Goal: Information Seeking & Learning: Learn about a topic

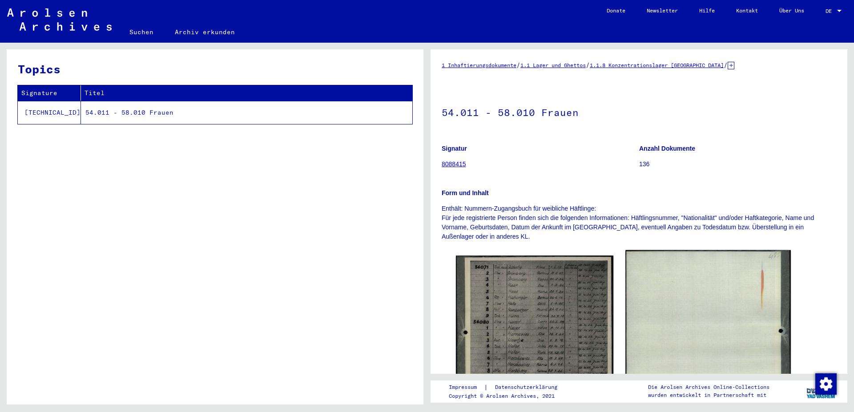
scroll to position [96, 0]
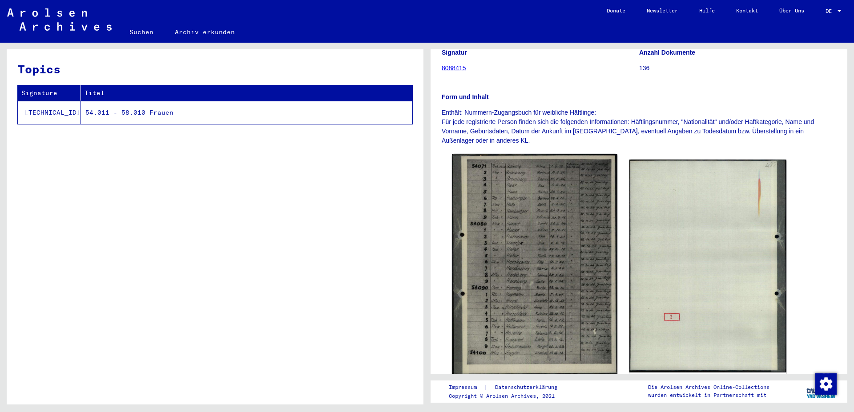
click at [533, 271] on img at bounding box center [534, 265] width 165 height 222
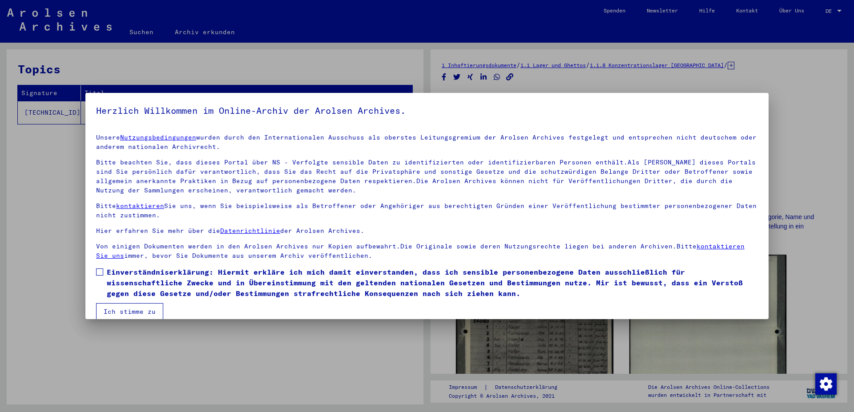
click at [105, 274] on label "Einverständniserklärung: Hiermit erkläre ich mich damit einverstanden, dass ich…" at bounding box center [427, 283] width 662 height 32
click at [138, 317] on button "Ich stimme zu" at bounding box center [129, 311] width 67 height 17
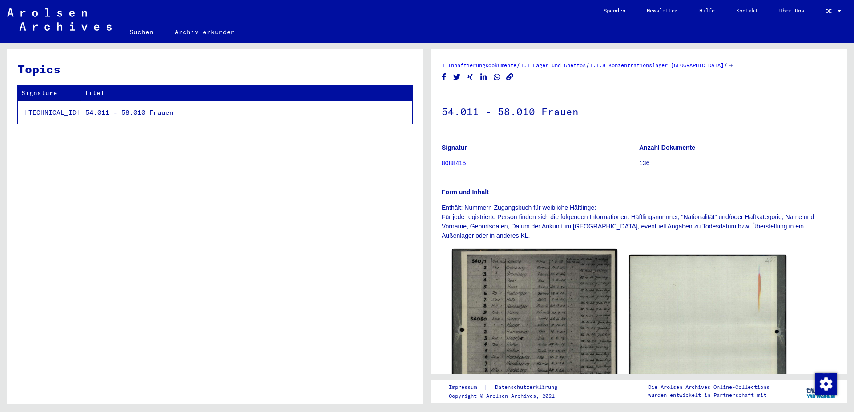
click at [487, 297] on img at bounding box center [534, 360] width 165 height 222
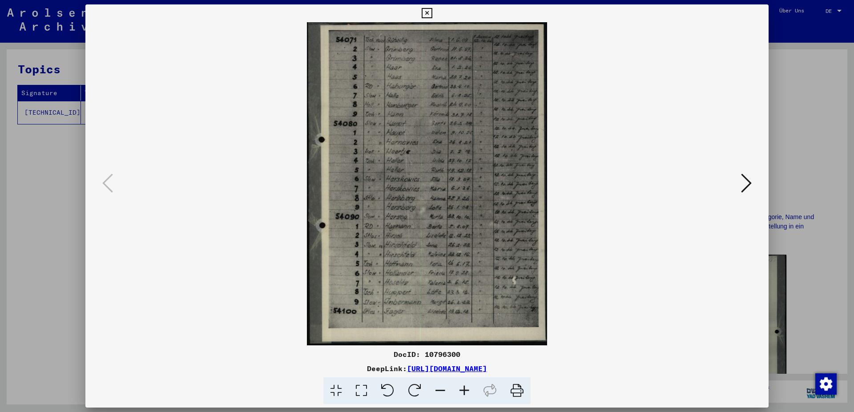
click at [746, 181] on icon at bounding box center [746, 182] width 11 height 21
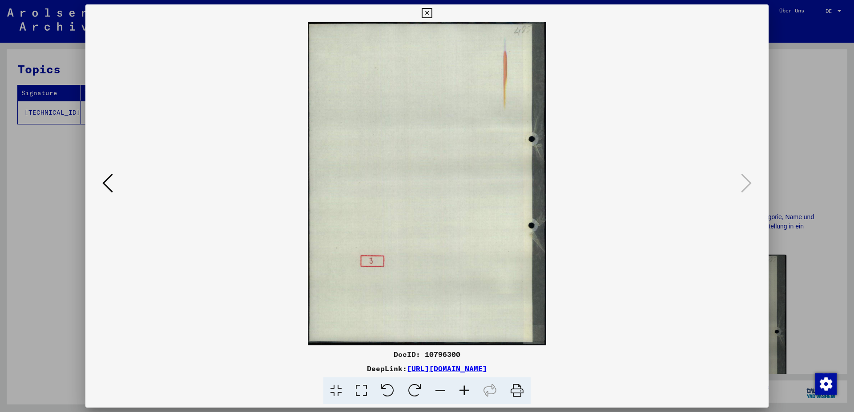
click at [109, 181] on icon at bounding box center [107, 182] width 11 height 21
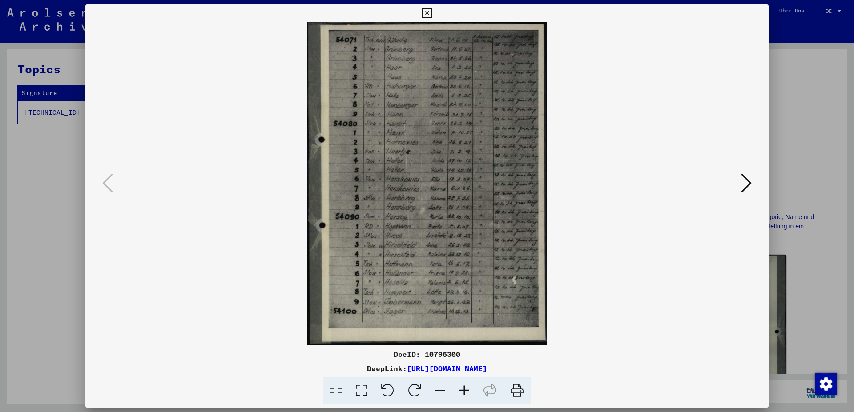
click at [461, 391] on icon at bounding box center [464, 390] width 24 height 27
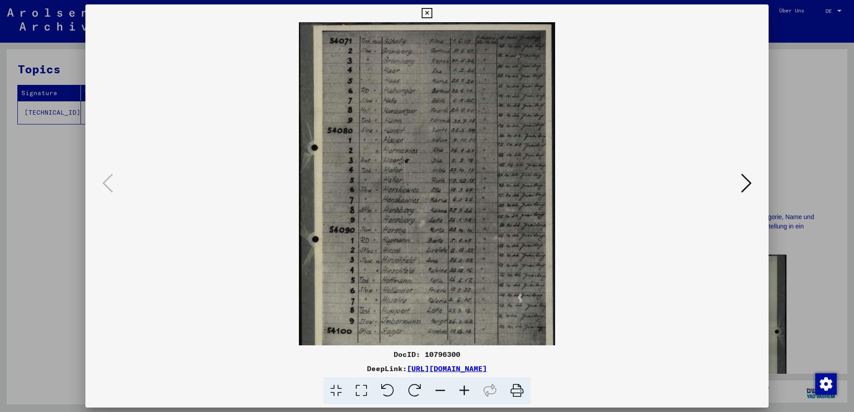
click at [461, 391] on icon at bounding box center [464, 390] width 24 height 27
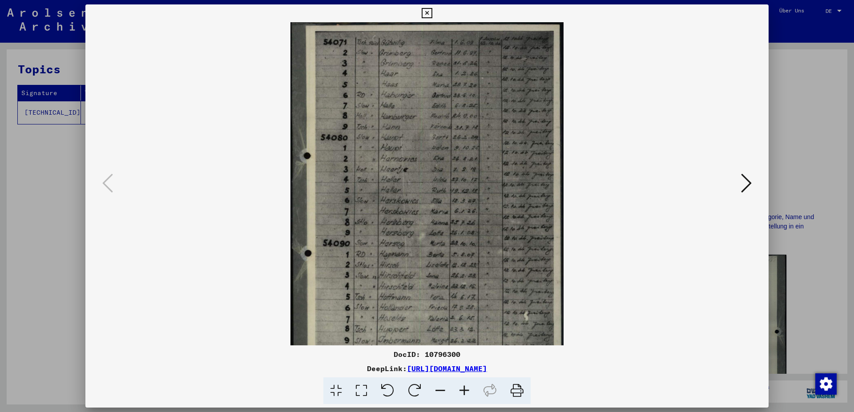
click at [461, 391] on icon at bounding box center [464, 390] width 24 height 27
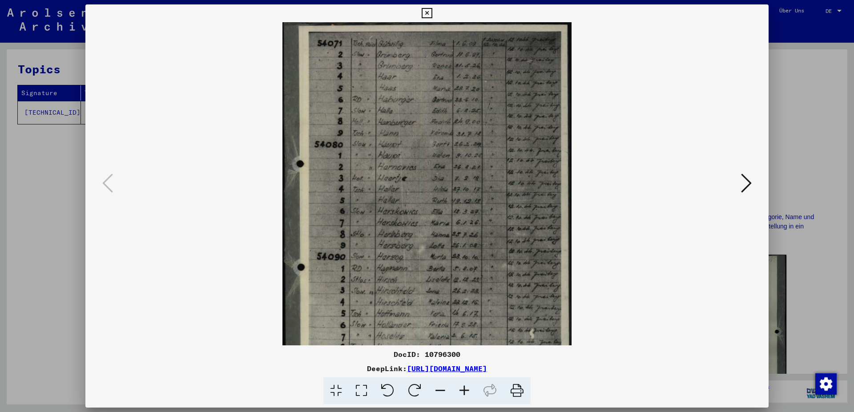
click at [461, 391] on icon at bounding box center [464, 390] width 24 height 27
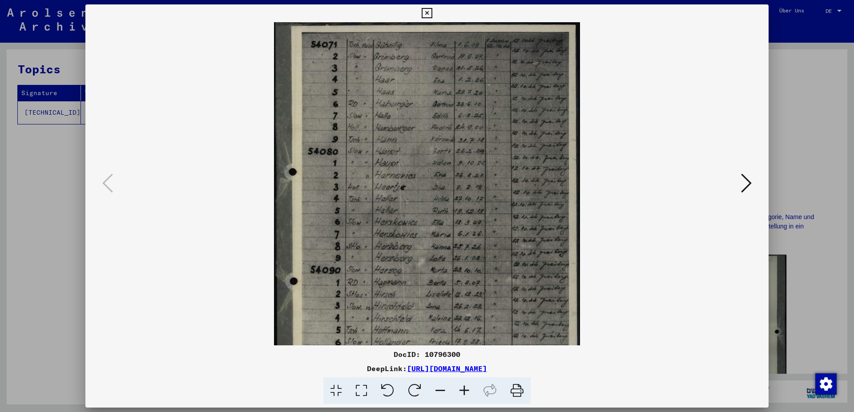
click at [461, 391] on icon at bounding box center [464, 390] width 24 height 27
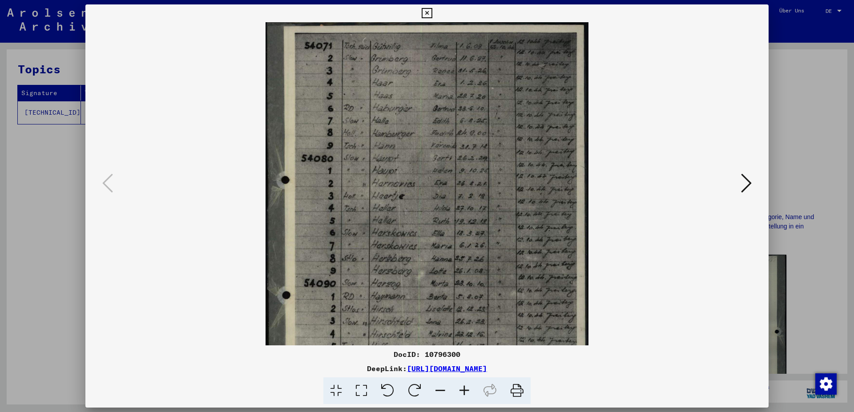
click at [461, 391] on icon at bounding box center [464, 390] width 24 height 27
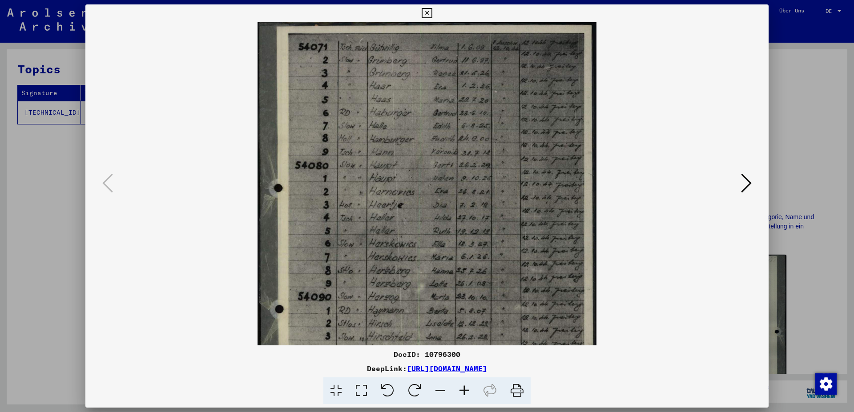
drag, startPoint x: 460, startPoint y: 321, endPoint x: 417, endPoint y: 321, distance: 42.7
click at [417, 321] on img at bounding box center [426, 250] width 339 height 457
click at [462, 389] on icon at bounding box center [464, 390] width 24 height 27
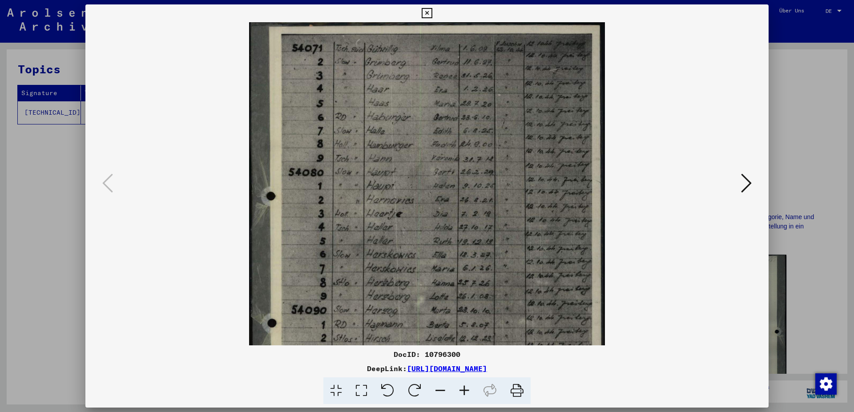
click at [462, 389] on icon at bounding box center [464, 390] width 24 height 27
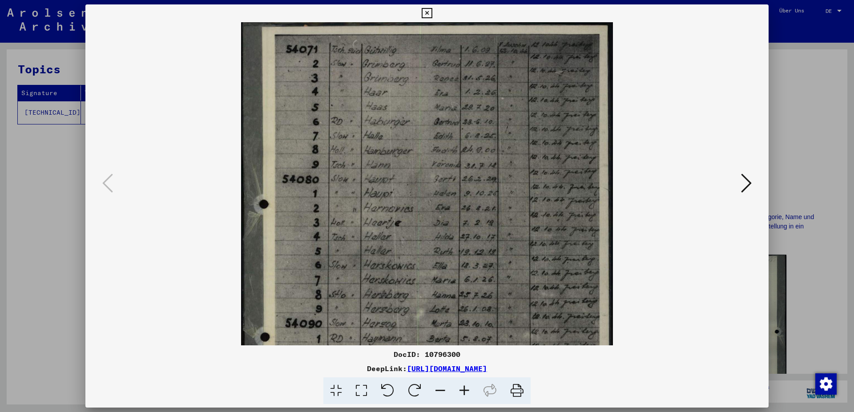
click at [462, 389] on icon at bounding box center [464, 390] width 24 height 27
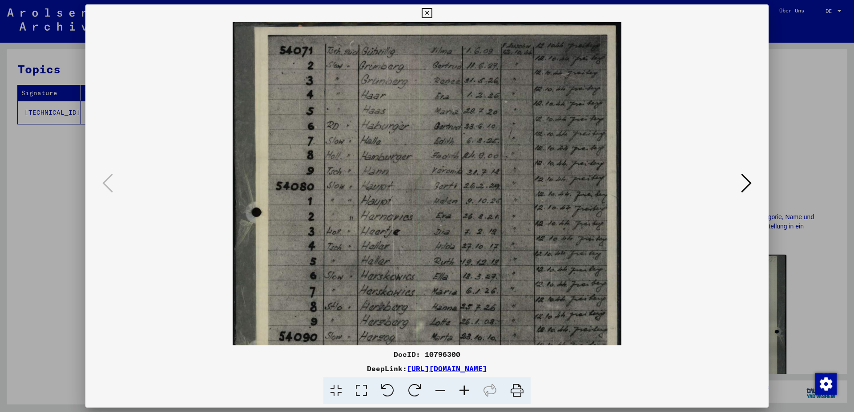
click at [462, 389] on icon at bounding box center [464, 390] width 24 height 27
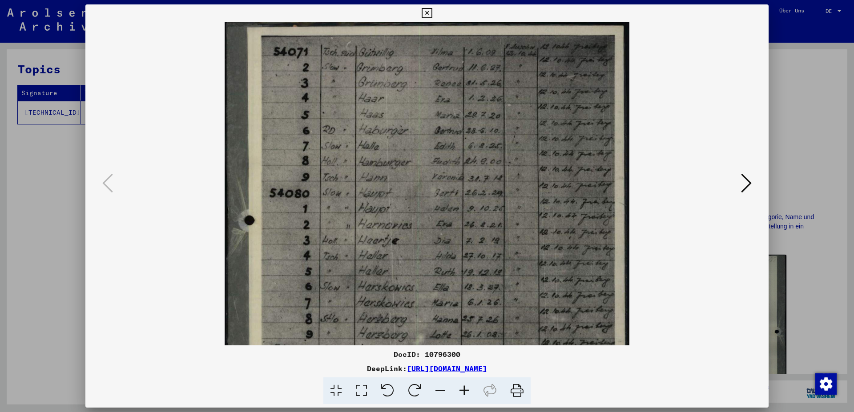
click at [462, 389] on icon at bounding box center [464, 390] width 24 height 27
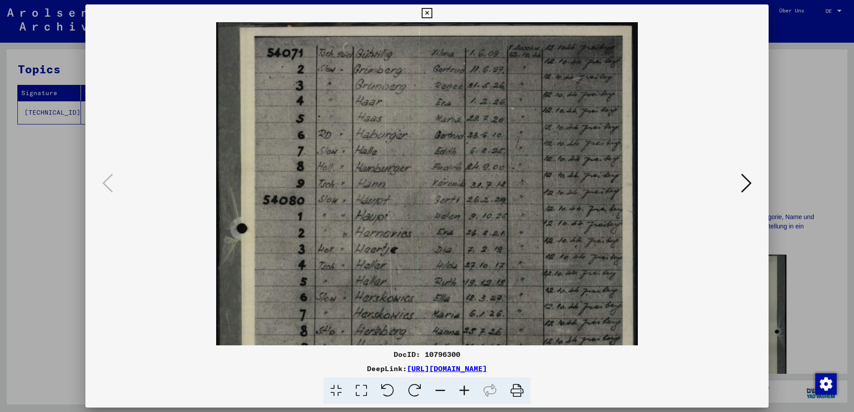
click at [462, 389] on icon at bounding box center [464, 390] width 24 height 27
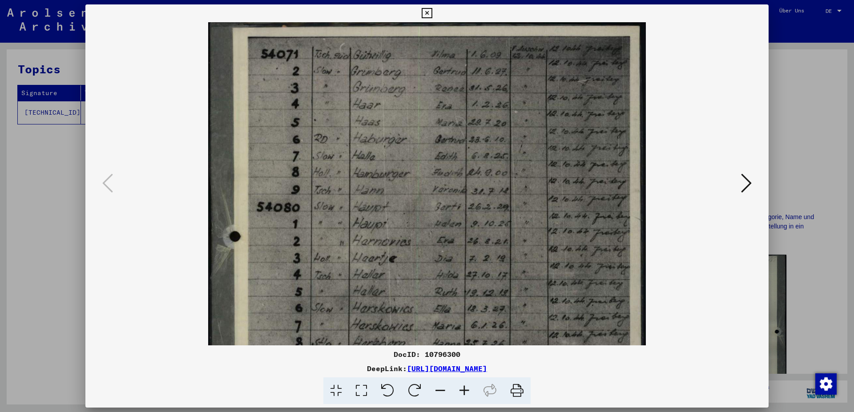
click at [462, 389] on icon at bounding box center [464, 390] width 24 height 27
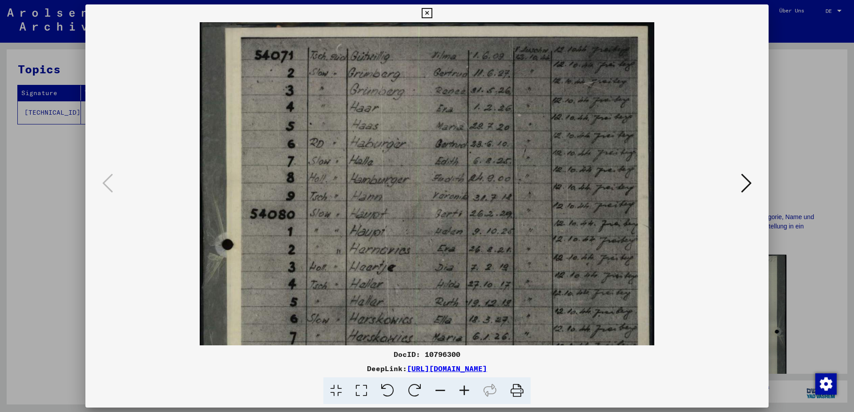
click at [462, 389] on icon at bounding box center [464, 390] width 24 height 27
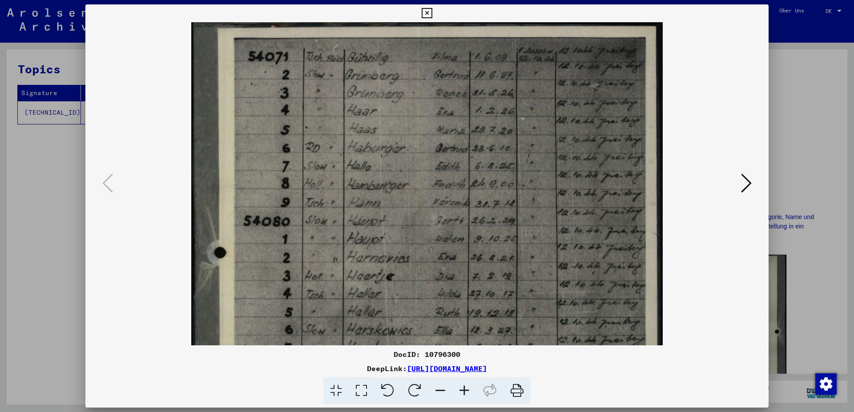
click at [462, 389] on icon at bounding box center [464, 390] width 24 height 27
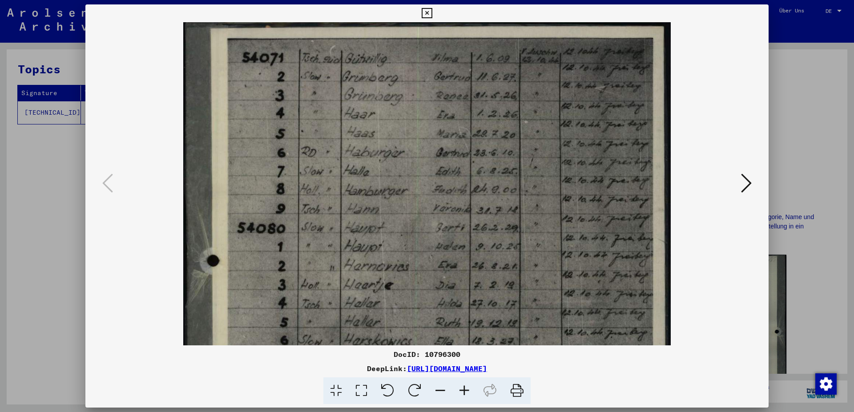
click at [462, 389] on icon at bounding box center [464, 390] width 24 height 27
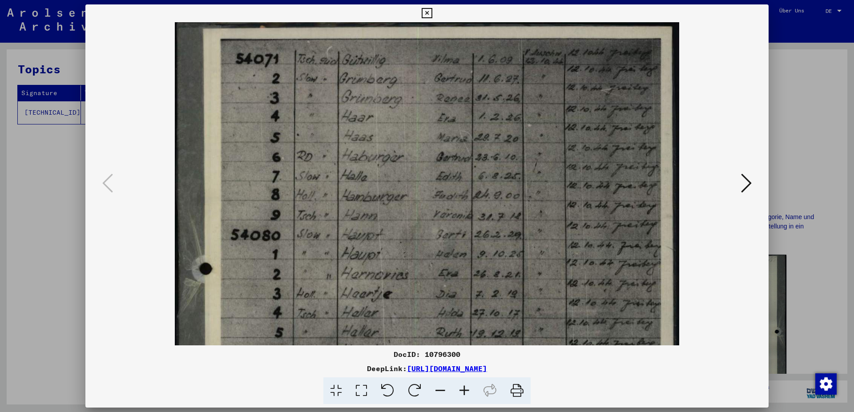
click at [462, 389] on icon at bounding box center [464, 390] width 24 height 27
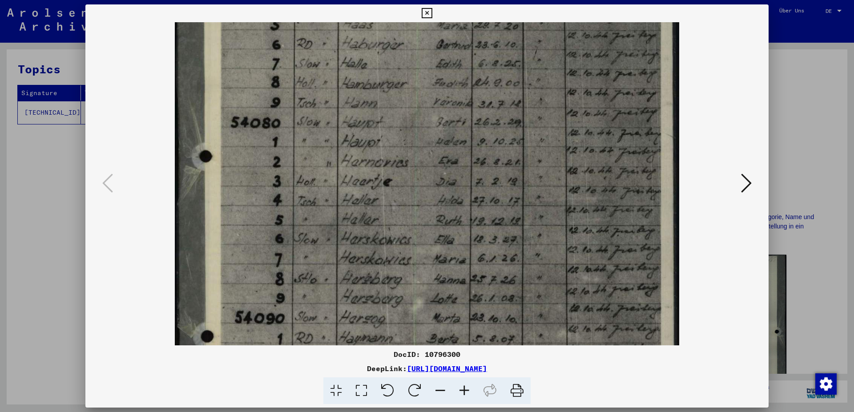
scroll to position [113, 0]
drag, startPoint x: 454, startPoint y: 302, endPoint x: 445, endPoint y: 189, distance: 113.3
click at [445, 189] on img at bounding box center [427, 248] width 504 height 679
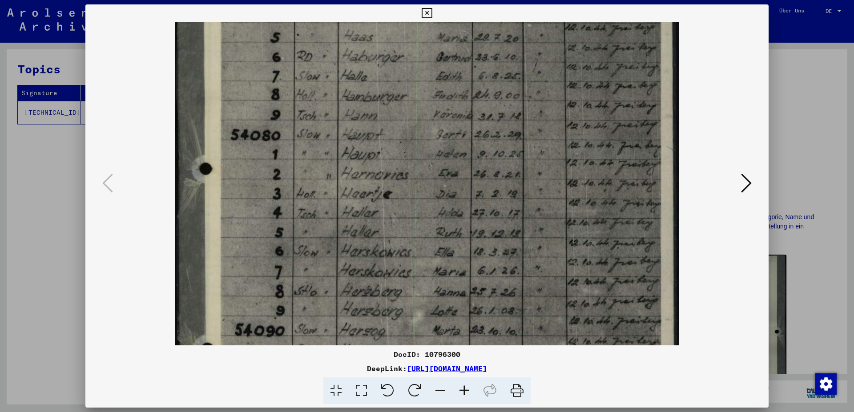
scroll to position [99, 0]
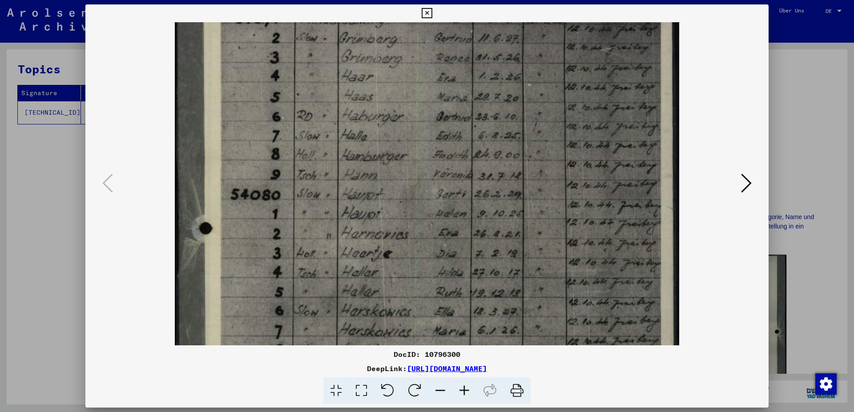
drag, startPoint x: 568, startPoint y: 205, endPoint x: 516, endPoint y: 280, distance: 91.7
click at [513, 281] on img at bounding box center [427, 321] width 504 height 679
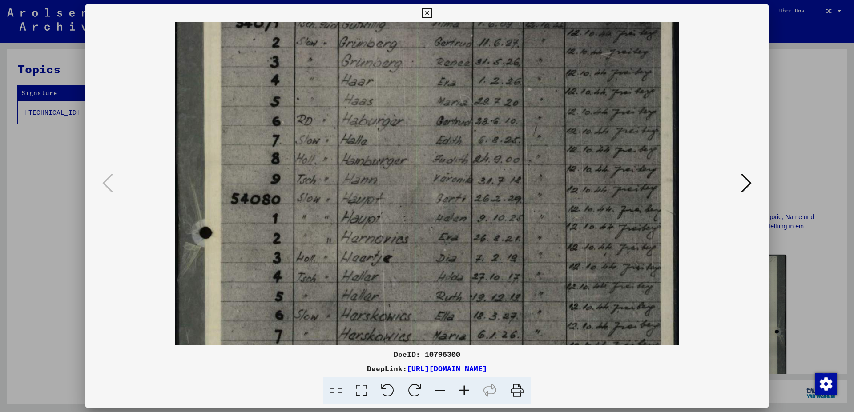
scroll to position [0, 0]
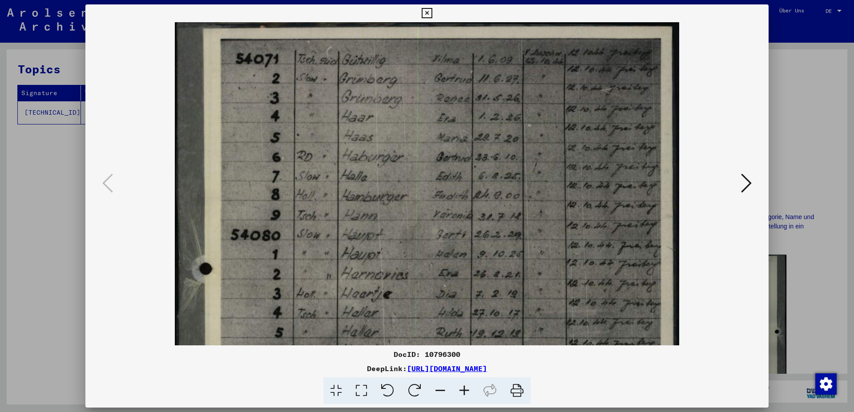
drag, startPoint x: 585, startPoint y: 141, endPoint x: 594, endPoint y: 254, distance: 113.7
click at [582, 264] on img at bounding box center [427, 361] width 504 height 679
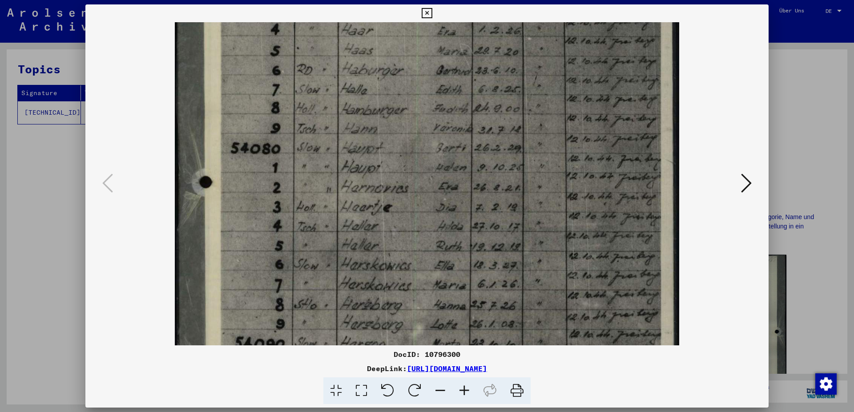
scroll to position [95, 0]
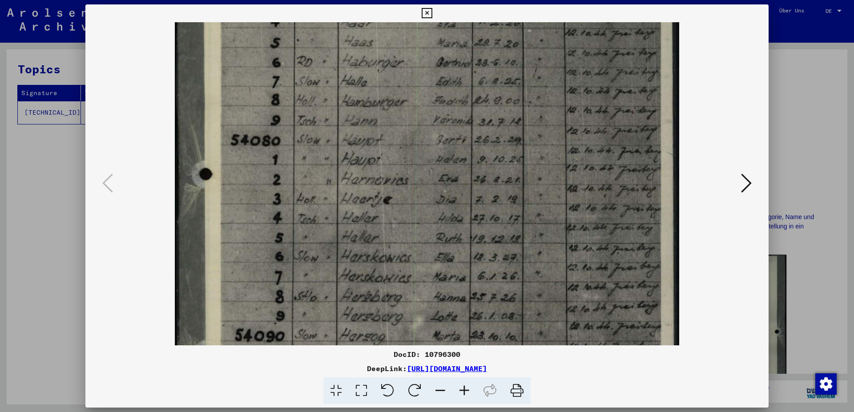
drag, startPoint x: 600, startPoint y: 253, endPoint x: 612, endPoint y: 159, distance: 94.6
click at [612, 159] on img at bounding box center [427, 267] width 504 height 679
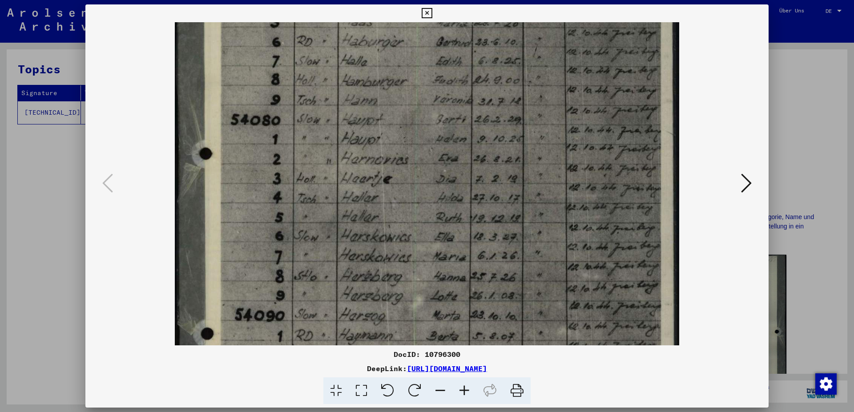
scroll to position [116, 0]
drag, startPoint x: 575, startPoint y: 261, endPoint x: 583, endPoint y: 240, distance: 22.8
click at [583, 240] on img at bounding box center [427, 245] width 504 height 679
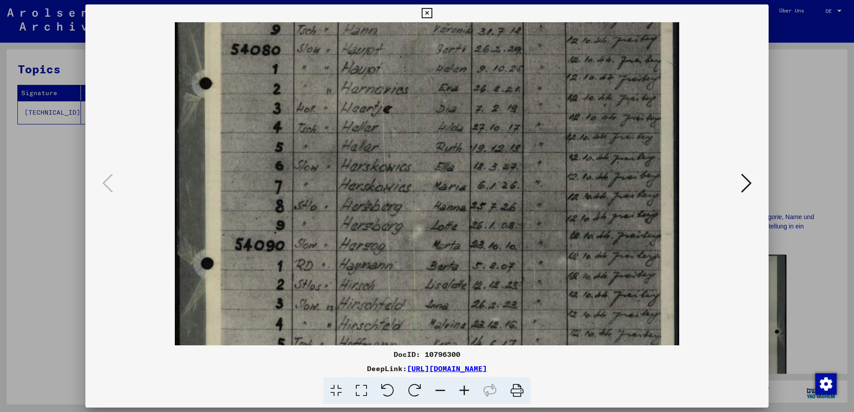
scroll to position [196, 0]
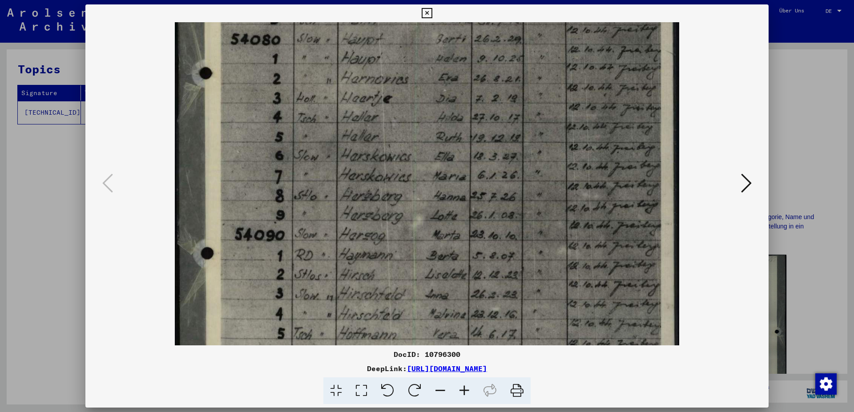
drag, startPoint x: 394, startPoint y: 139, endPoint x: 405, endPoint y: 88, distance: 52.4
click at [405, 88] on img at bounding box center [427, 166] width 504 height 679
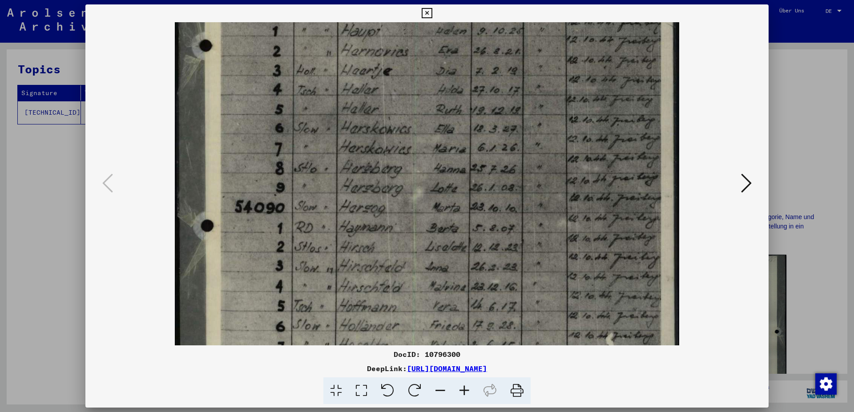
scroll to position [171, 0]
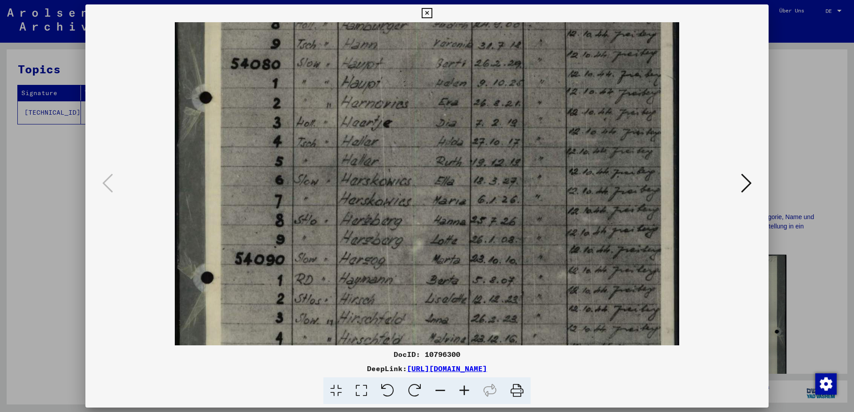
drag, startPoint x: 384, startPoint y: 196, endPoint x: 377, endPoint y: 220, distance: 25.5
click at [377, 220] on img at bounding box center [427, 190] width 504 height 679
drag, startPoint x: 428, startPoint y: 251, endPoint x: 381, endPoint y: 252, distance: 46.7
click at [381, 252] on img at bounding box center [427, 191] width 504 height 679
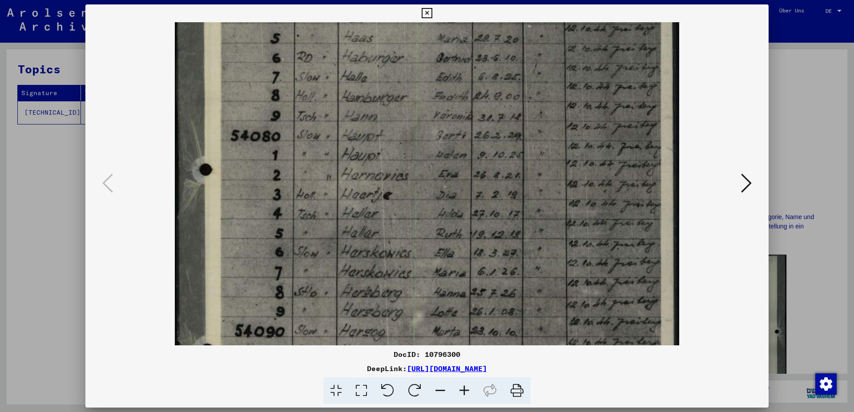
drag, startPoint x: 550, startPoint y: 236, endPoint x: 542, endPoint y: 308, distance: 72.5
click at [542, 308] on img at bounding box center [427, 262] width 504 height 679
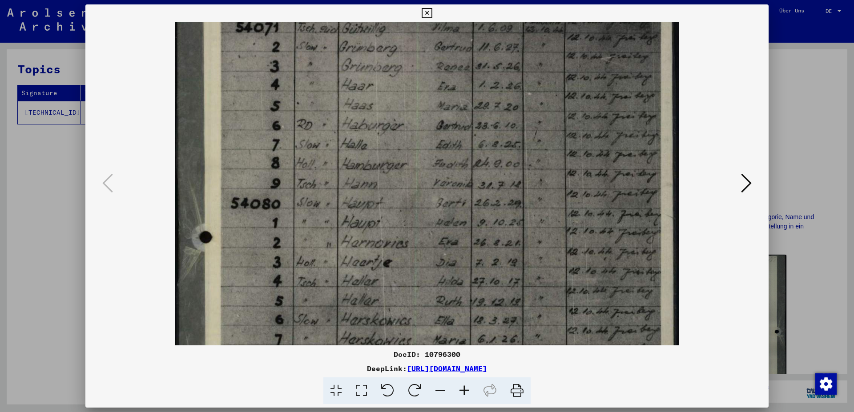
scroll to position [0, 0]
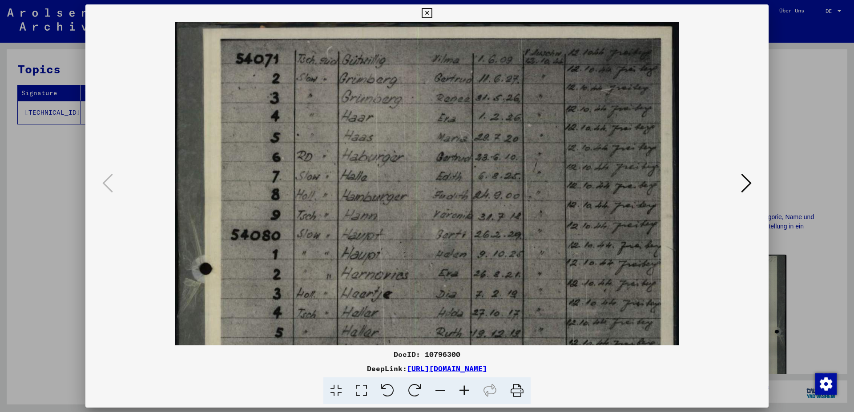
drag, startPoint x: 539, startPoint y: 79, endPoint x: 543, endPoint y: 281, distance: 202.8
click at [541, 281] on img at bounding box center [427, 361] width 504 height 679
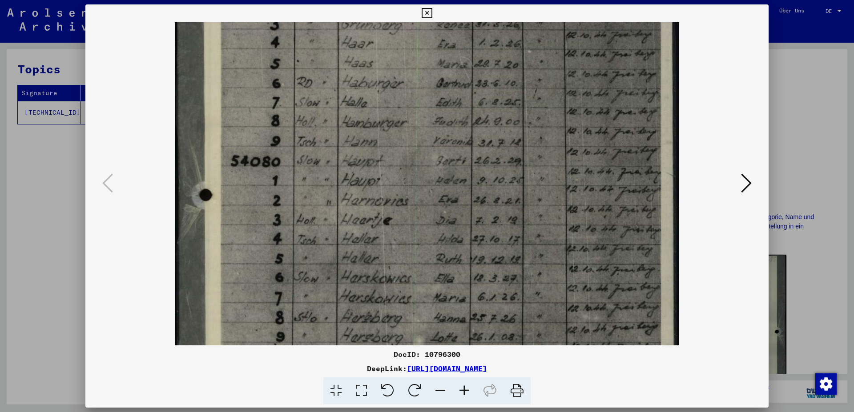
scroll to position [82, 0]
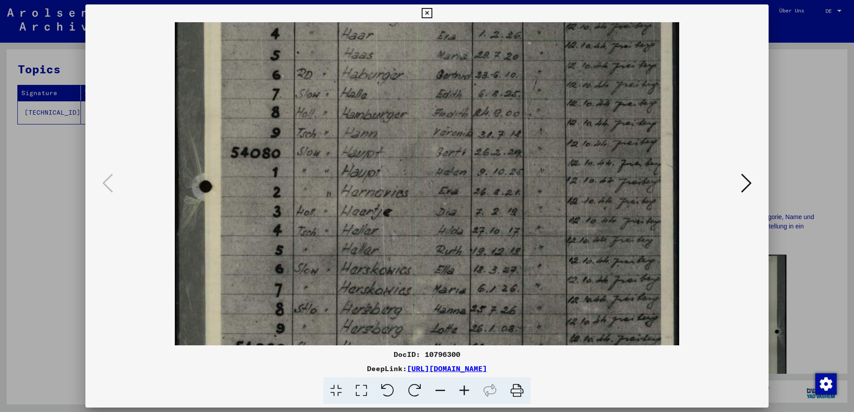
drag, startPoint x: 547, startPoint y: 213, endPoint x: 571, endPoint y: 130, distance: 87.0
click at [571, 130] on img at bounding box center [427, 279] width 504 height 679
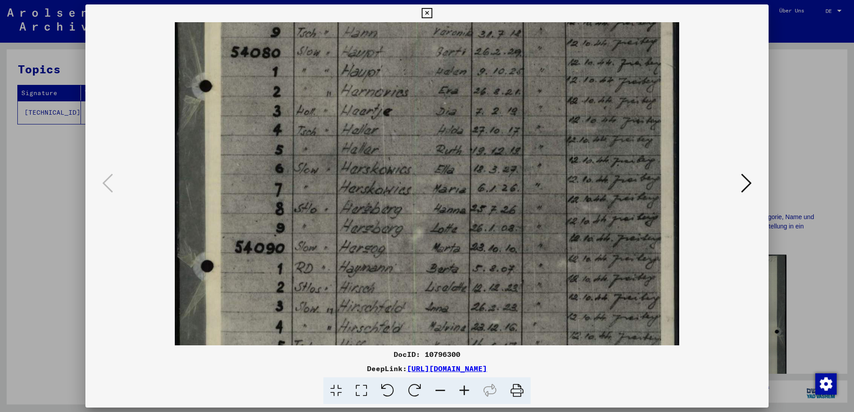
scroll to position [187, 0]
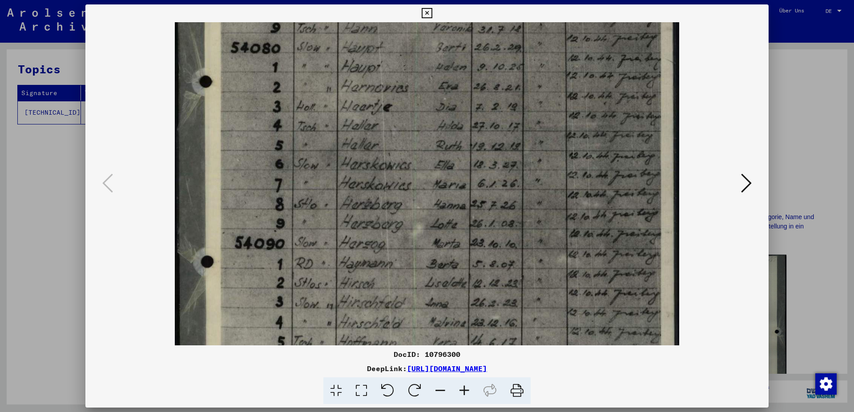
drag, startPoint x: 566, startPoint y: 259, endPoint x: 581, endPoint y: 155, distance: 104.6
click at [581, 155] on img at bounding box center [427, 174] width 504 height 679
click at [512, 390] on icon at bounding box center [516, 390] width 27 height 27
click at [740, 189] on button at bounding box center [746, 183] width 16 height 25
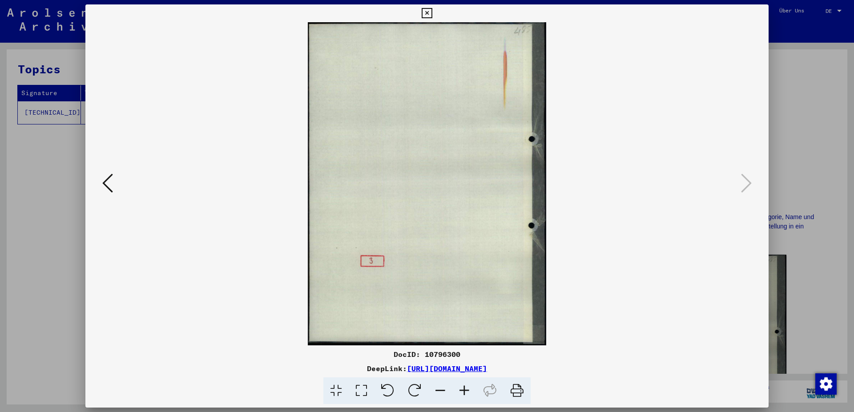
scroll to position [0, 0]
click at [432, 10] on icon at bounding box center [426, 13] width 10 height 11
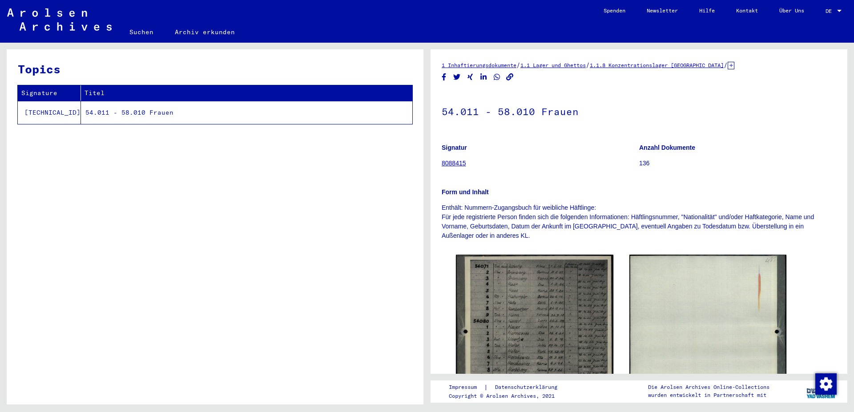
drag, startPoint x: 814, startPoint y: 310, endPoint x: 811, endPoint y: 279, distance: 31.2
click at [811, 279] on div "DocID: 10796300 DocID: 10796300" at bounding box center [638, 365] width 373 height 228
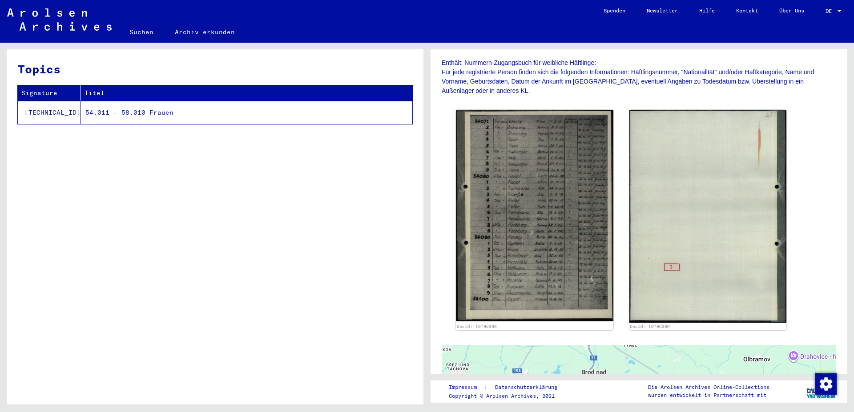
scroll to position [138, 0]
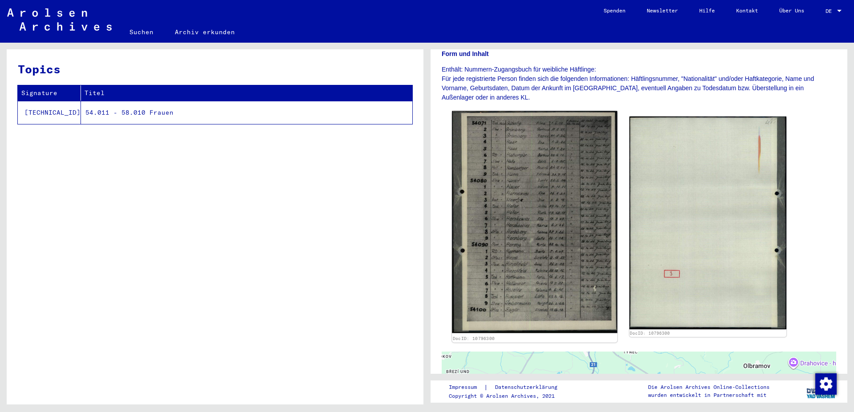
click at [545, 238] on img at bounding box center [534, 222] width 165 height 222
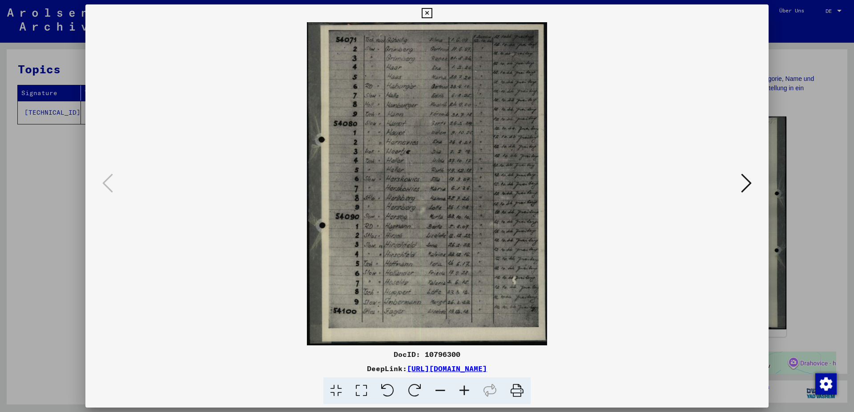
click at [432, 16] on icon at bounding box center [426, 13] width 10 height 11
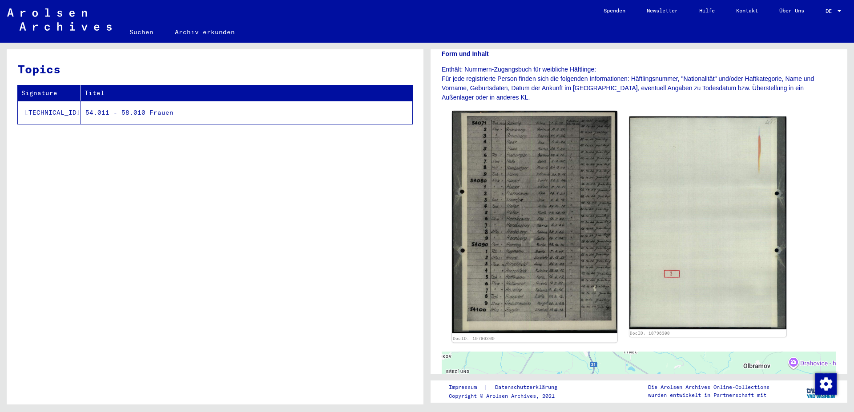
click at [548, 210] on img at bounding box center [534, 222] width 165 height 222
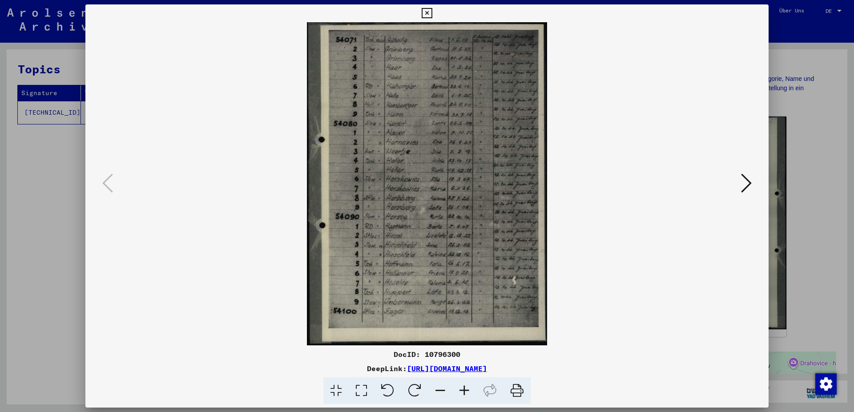
click at [460, 392] on icon at bounding box center [464, 390] width 24 height 27
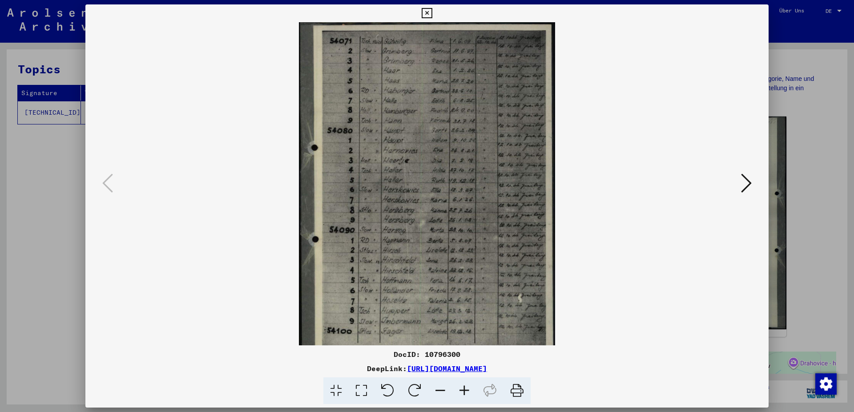
click at [460, 392] on icon at bounding box center [464, 390] width 24 height 27
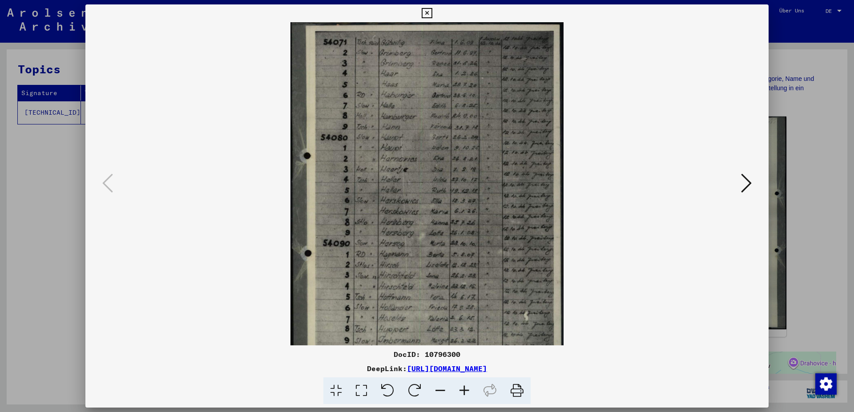
click at [460, 392] on icon at bounding box center [464, 390] width 24 height 27
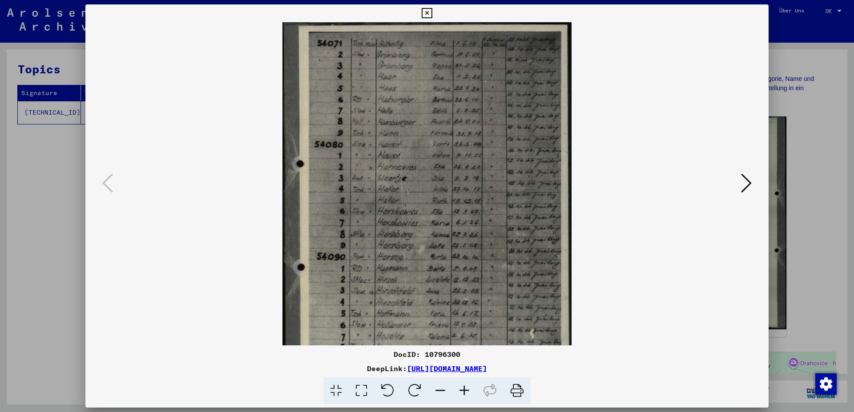
click at [460, 392] on icon at bounding box center [464, 390] width 24 height 27
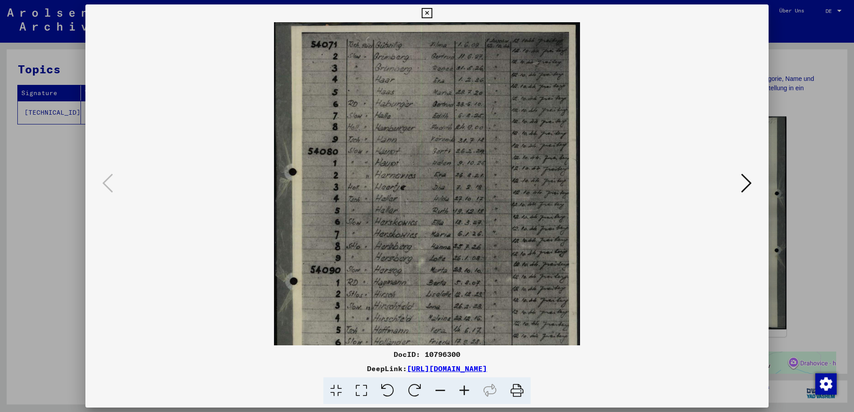
click at [460, 392] on icon at bounding box center [464, 390] width 24 height 27
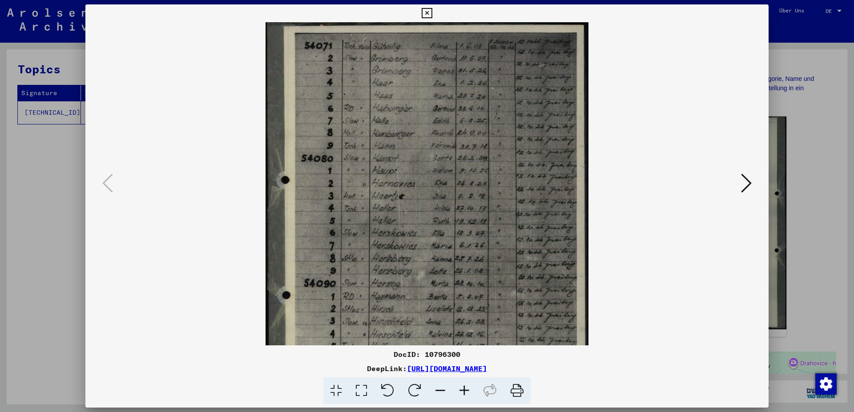
click at [460, 392] on icon at bounding box center [464, 390] width 24 height 27
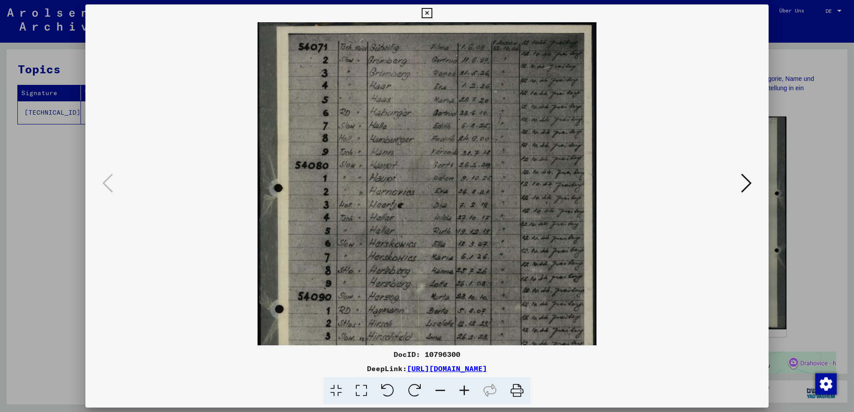
click at [519, 88] on img at bounding box center [426, 250] width 339 height 457
click at [742, 187] on icon at bounding box center [746, 182] width 11 height 21
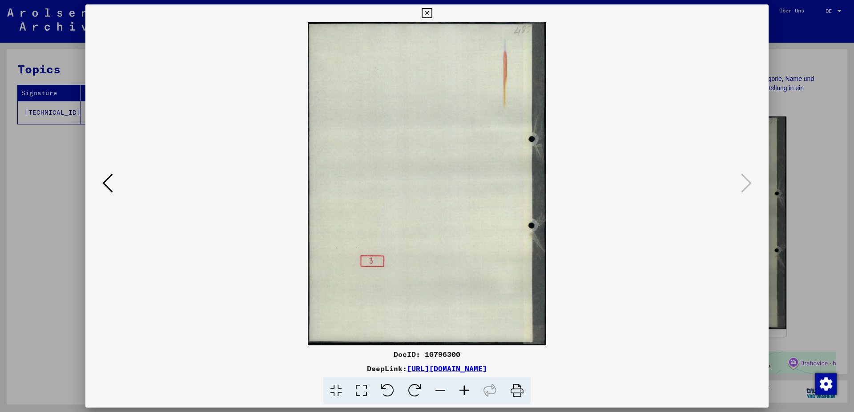
click at [432, 12] on icon at bounding box center [426, 13] width 10 height 11
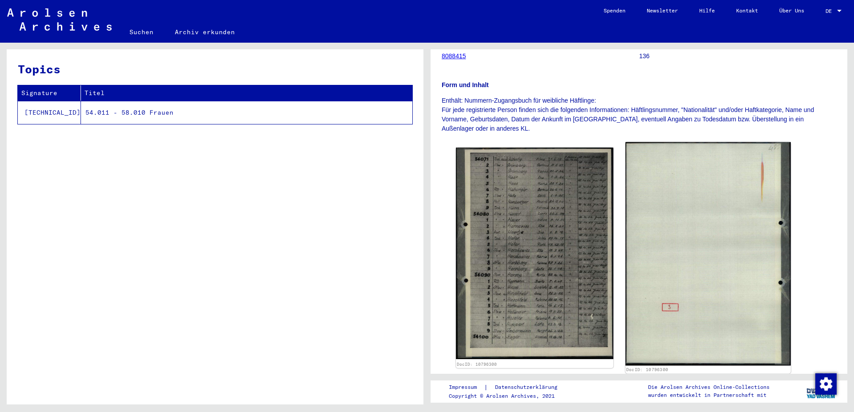
scroll to position [90, 0]
